Goal: Find specific page/section: Find specific page/section

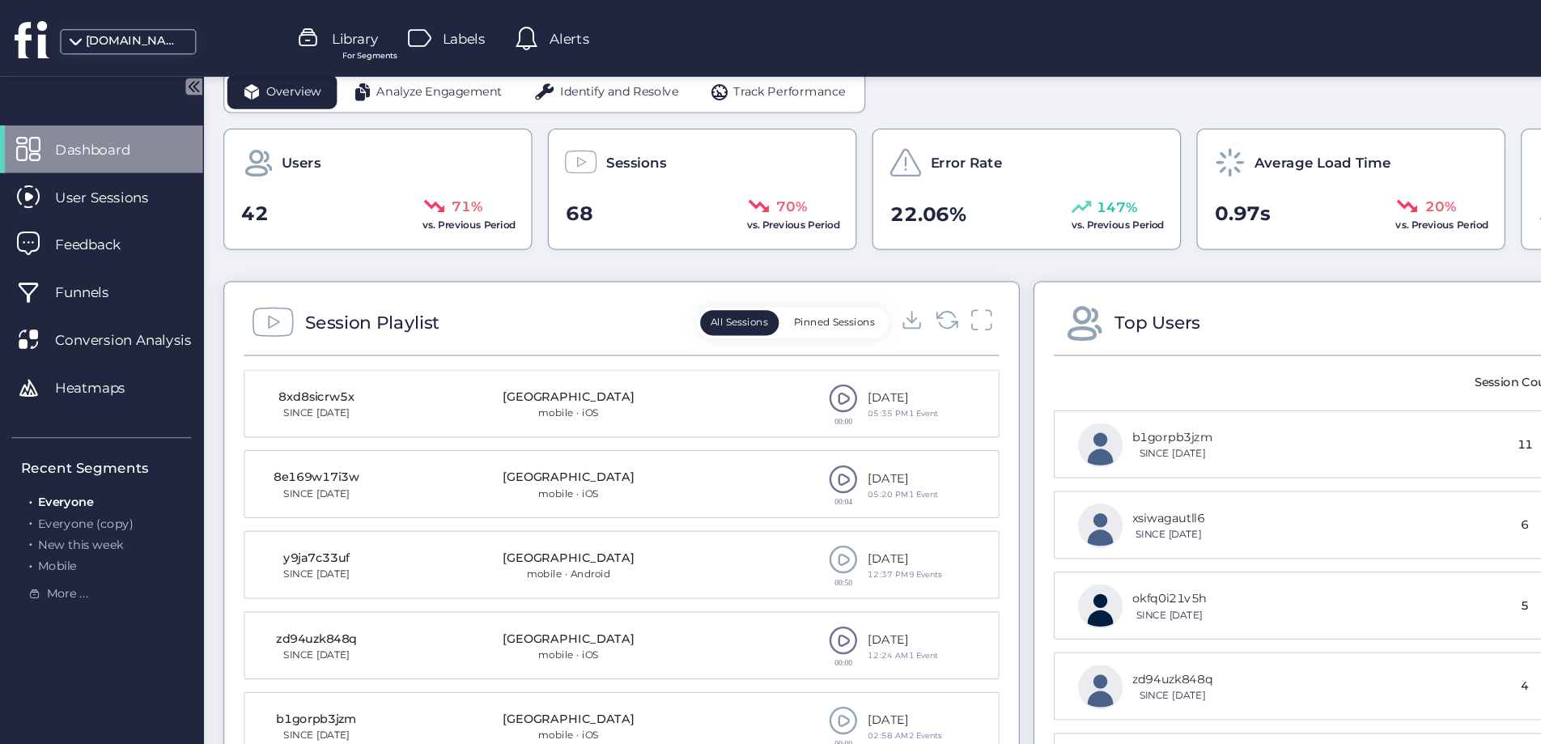
scroll to position [556, 0]
